Goal: Task Accomplishment & Management: Use online tool/utility

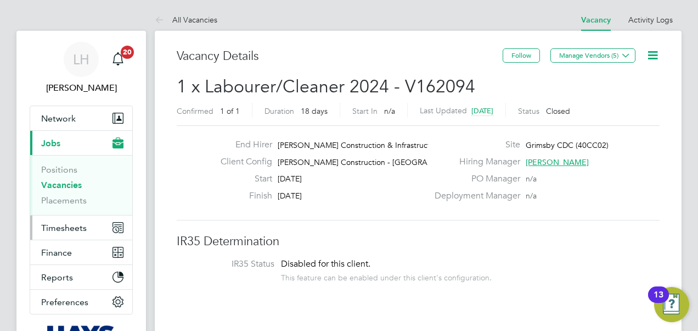
click at [76, 223] on span "Timesheets" at bounding box center [64, 227] width 46 height 10
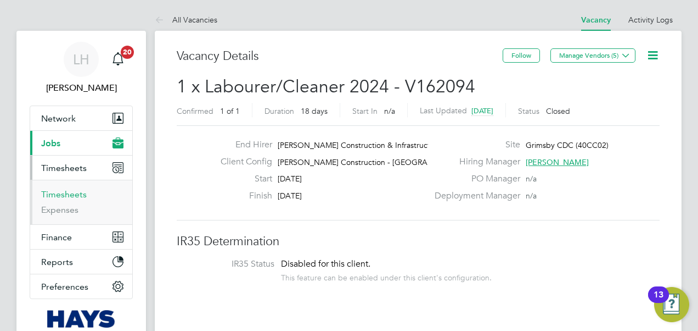
click at [74, 191] on link "Timesheets" at bounding box center [64, 194] width 46 height 10
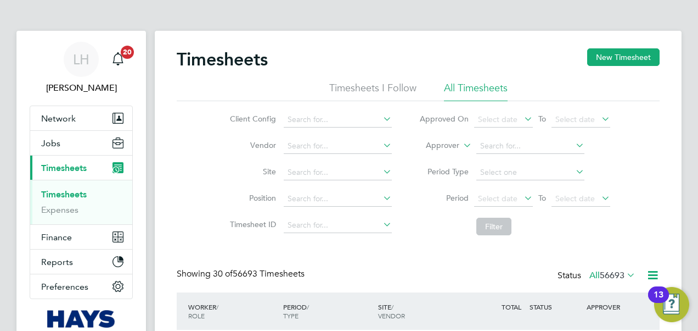
scroll to position [5, 5]
click at [450, 145] on label "Approver" at bounding box center [434, 145] width 49 height 11
click at [447, 157] on li "Worker" at bounding box center [433, 158] width 54 height 14
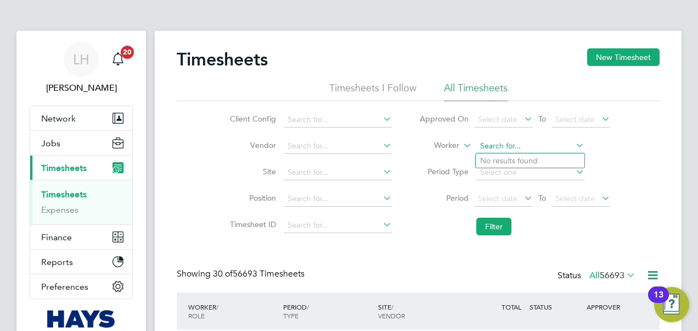
click at [496, 145] on input at bounding box center [531, 145] width 108 height 15
paste input "[PERSON_NAME]"
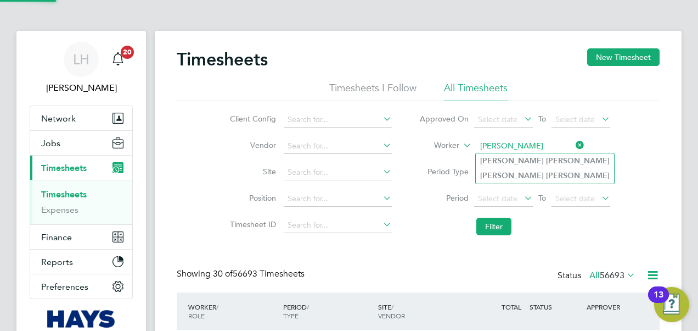
type input "[PERSON_NAME]"
click at [546, 158] on b "[PERSON_NAME]" at bounding box center [578, 160] width 64 height 9
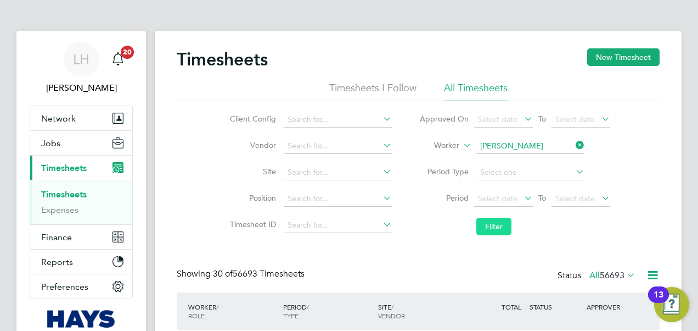
click at [502, 224] on button "Filter" at bounding box center [494, 226] width 35 height 18
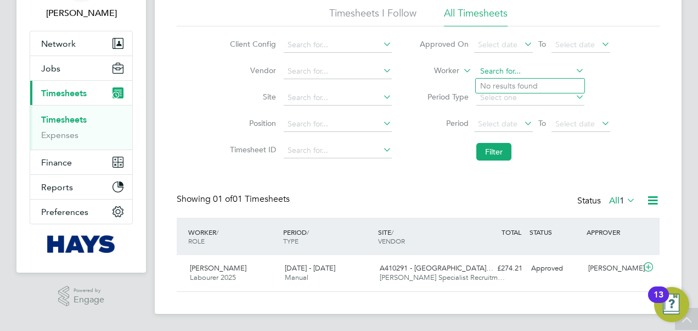
click at [539, 71] on input at bounding box center [531, 71] width 108 height 15
paste input "[PERSON_NAME]"
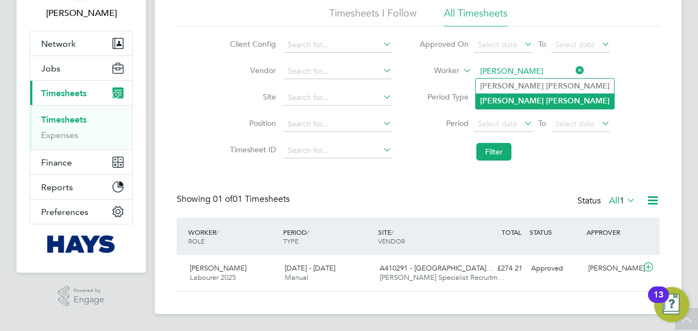
type input "[PERSON_NAME]"
click at [535, 102] on li "[PERSON_NAME]" at bounding box center [545, 100] width 138 height 15
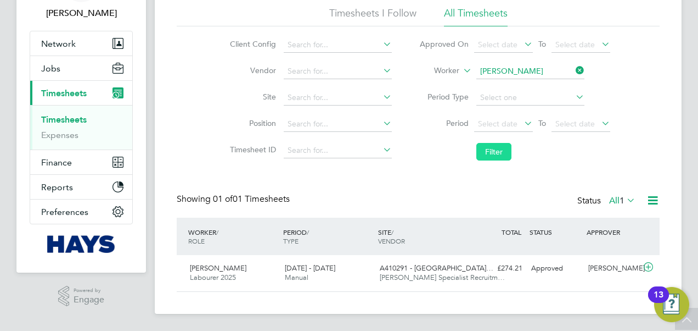
click at [504, 147] on button "Filter" at bounding box center [494, 152] width 35 height 18
click at [520, 74] on input at bounding box center [531, 71] width 108 height 15
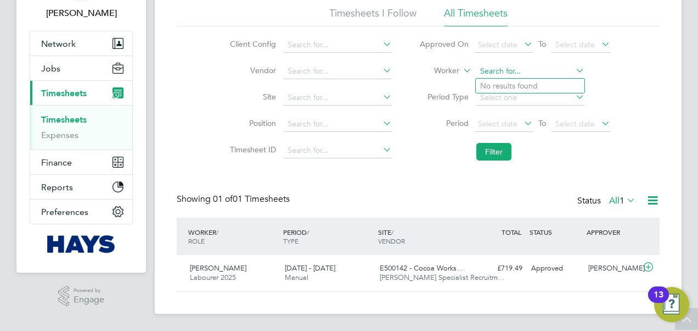
paste input "[PERSON_NAME]"
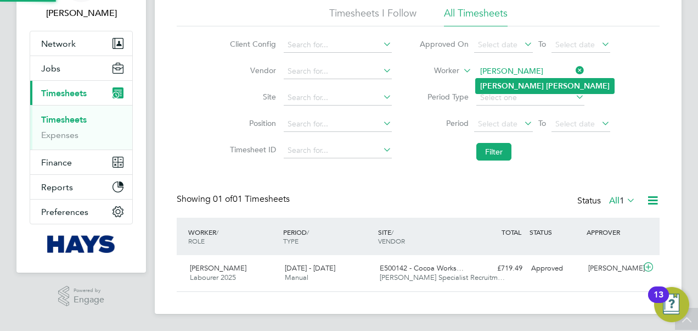
type input "[PERSON_NAME]"
click at [546, 86] on b "[PERSON_NAME]" at bounding box center [578, 85] width 64 height 9
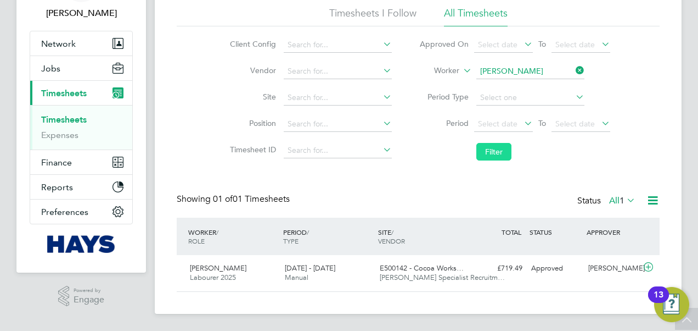
click at [499, 149] on button "Filter" at bounding box center [494, 152] width 35 height 18
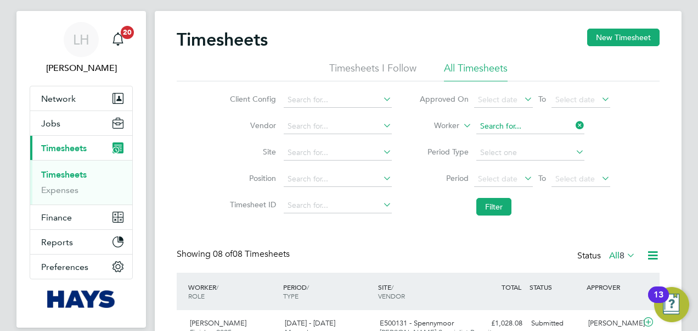
click at [547, 121] on input at bounding box center [531, 126] width 108 height 15
paste input "[PERSON_NAME]"
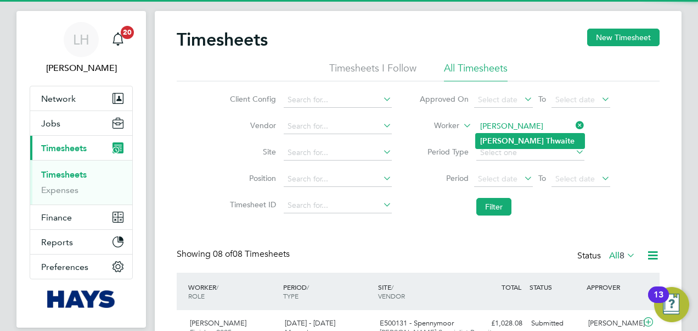
type input "[PERSON_NAME]"
click at [546, 141] on b "Thwaite" at bounding box center [560, 140] width 29 height 9
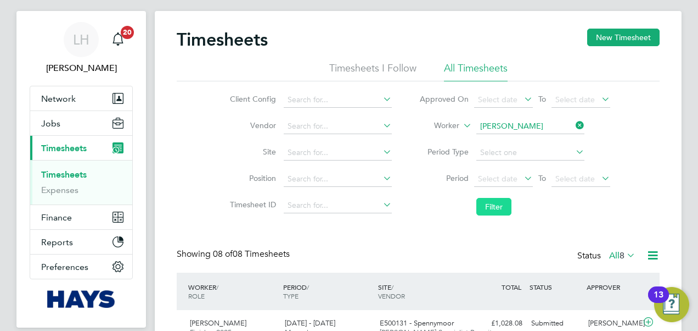
click at [500, 203] on button "Filter" at bounding box center [494, 207] width 35 height 18
click at [499, 201] on button "Filter" at bounding box center [494, 207] width 35 height 18
